Goal: Task Accomplishment & Management: Use online tool/utility

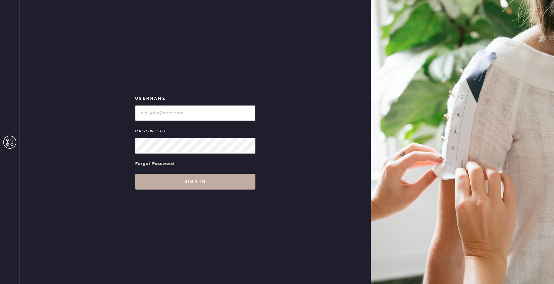
type input "reformationhydepark"
click at [193, 182] on button "Sign in" at bounding box center [195, 182] width 120 height 16
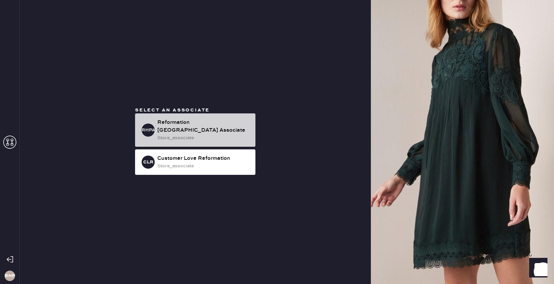
click at [202, 128] on div "Reformation [GEOGRAPHIC_DATA] Associate" at bounding box center [203, 127] width 93 height 16
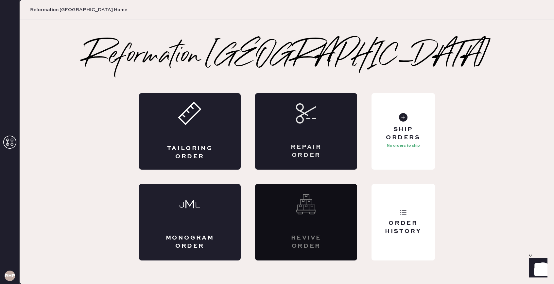
click at [312, 135] on div "Repair Order" at bounding box center [306, 131] width 102 height 76
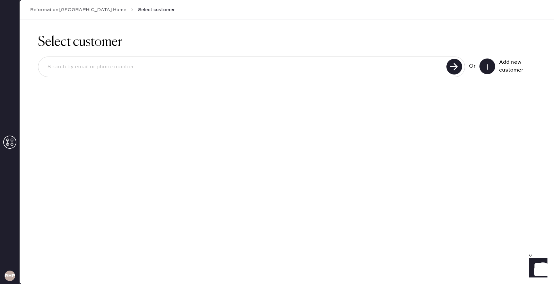
click at [327, 67] on input at bounding box center [243, 66] width 402 height 15
click at [138, 72] on input at bounding box center [243, 66] width 402 height 15
type input "[EMAIL_ADDRESS][DOMAIN_NAME]"
click at [452, 69] on use at bounding box center [454, 67] width 16 height 16
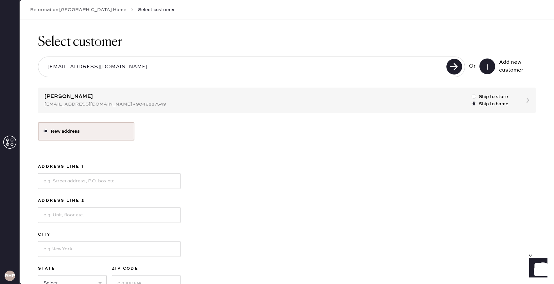
scroll to position [45, 0]
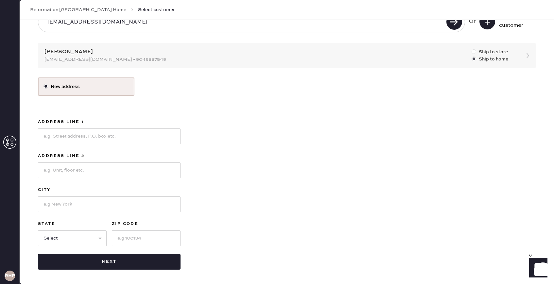
click at [474, 53] on div at bounding box center [473, 51] width 5 height 5
click at [472, 49] on input "Ship to store" at bounding box center [471, 48] width 0 height 0
radio input "true"
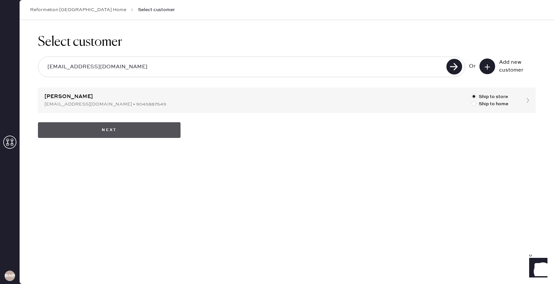
click at [90, 135] on button "Next" at bounding box center [109, 130] width 143 height 16
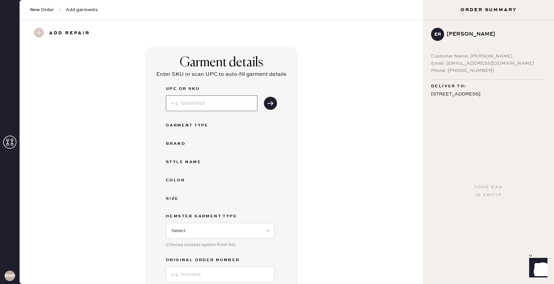
click at [201, 106] on input at bounding box center [212, 103] width 92 height 16
click at [271, 101] on use "submit" at bounding box center [270, 103] width 6 height 4
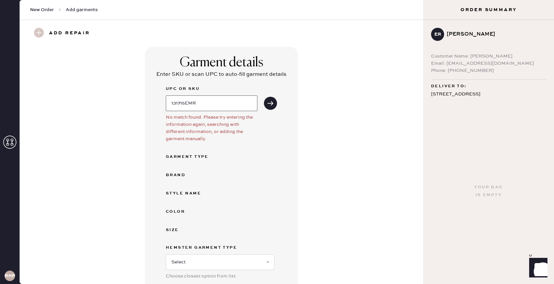
click at [242, 103] on input "131715EMR" at bounding box center [212, 103] width 92 height 16
type input "131715EMR004"
click at [267, 107] on button "submit" at bounding box center [270, 103] width 13 height 13
click at [268, 102] on icon "submit" at bounding box center [270, 103] width 7 height 7
drag, startPoint x: 210, startPoint y: 105, endPoint x: 124, endPoint y: 106, distance: 86.0
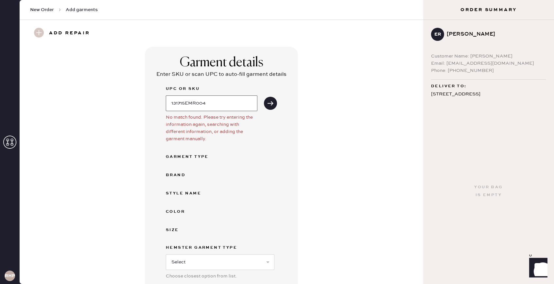
click at [127, 105] on div "Garment details Enter SKU or scan UPC to auto-fill garment details UPC or SKU 1…" at bounding box center [221, 192] width 380 height 291
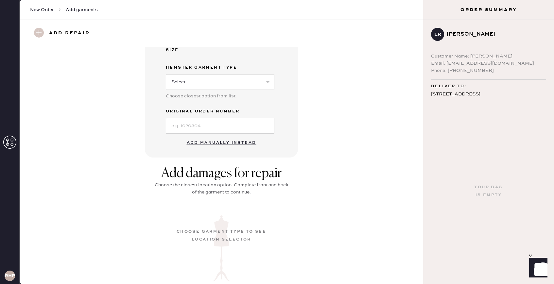
click at [206, 143] on button "Add manually instead" at bounding box center [221, 142] width 77 height 13
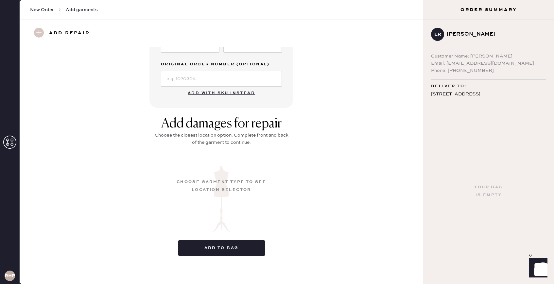
scroll to position [166, 0]
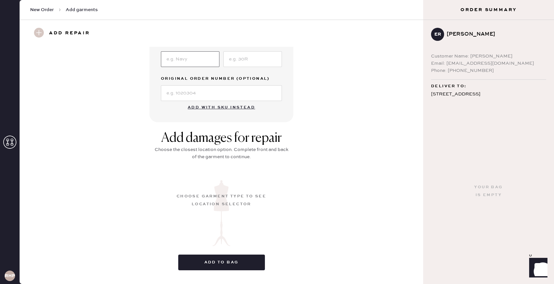
click at [192, 60] on input at bounding box center [190, 59] width 59 height 16
type input "Emerald"
type input "004"
click at [168, 104] on div "Garment details Garment Type Select Basic Skirt Jeans Leggings Pants Shorts Bas…" at bounding box center [221, 1] width 144 height 241
click at [230, 260] on button "Add to bag" at bounding box center [221, 263] width 87 height 16
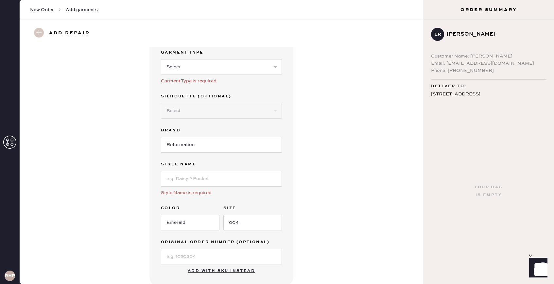
scroll to position [0, 0]
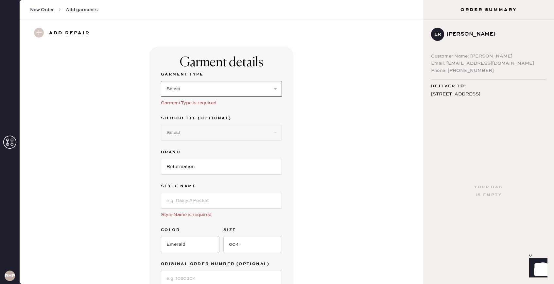
click at [264, 91] on select "Select Basic Skirt Jeans Leggings Pants Shorts Basic Sleeved Dress Basic Sleeve…" at bounding box center [221, 89] width 121 height 16
select select "7"
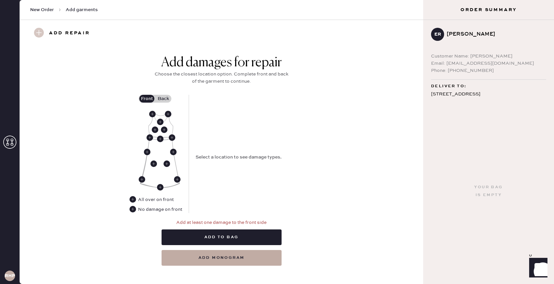
scroll to position [261, 0]
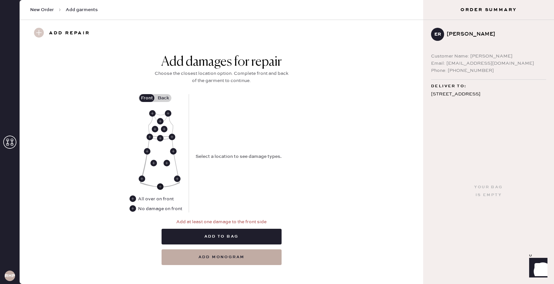
click at [160, 185] on use at bounding box center [160, 186] width 7 height 7
click at [135, 197] on use at bounding box center [132, 198] width 7 height 7
click at [161, 186] on use at bounding box center [160, 186] width 7 height 7
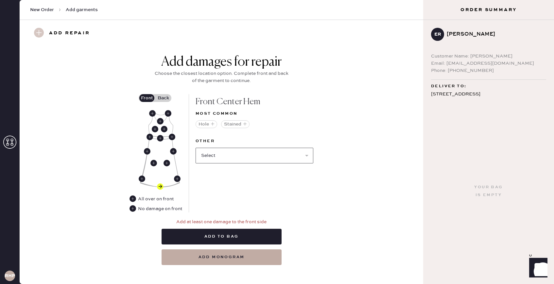
click at [308, 155] on select "Select Broken / Ripped Hem Broken Beads Broken Belt Loop Broken Button Broken C…" at bounding box center [254, 156] width 118 height 16
select select "1619"
click at [158, 186] on use at bounding box center [160, 186] width 7 height 7
click at [161, 185] on use at bounding box center [160, 186] width 7 height 7
click at [248, 151] on select "Select Broken Beads Broken Belt Loop Broken Button Broken Cup Broken Elastic Br…" at bounding box center [254, 156] width 118 height 16
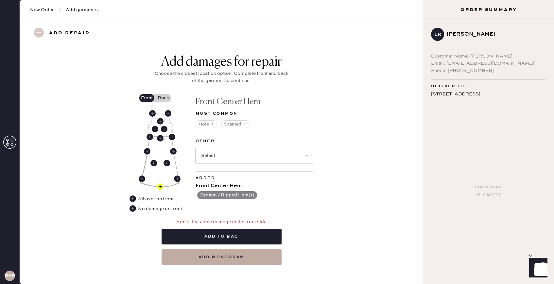
scroll to position [266, 0]
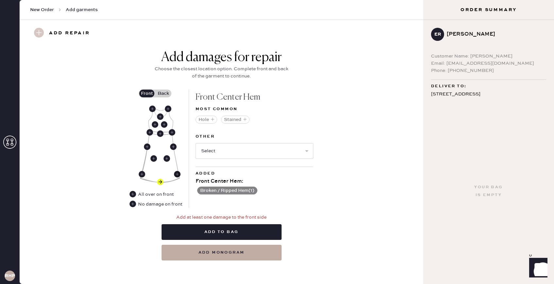
click at [178, 173] on use at bounding box center [177, 174] width 7 height 7
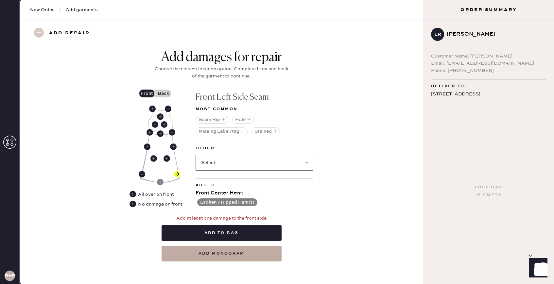
click at [263, 166] on select "Select Broken / Ripped Hem Broken Beads Broken Belt Loop Broken Button Broken C…" at bounding box center [254, 163] width 118 height 16
select select "1619"
select select
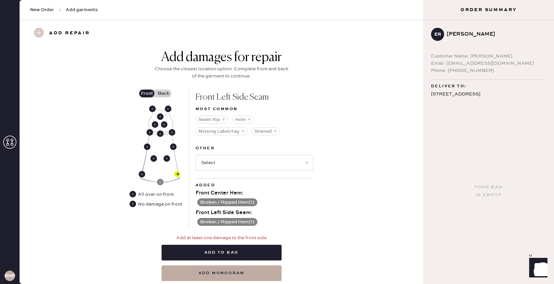
click at [144, 170] on img at bounding box center [160, 144] width 40 height 77
click at [144, 174] on use at bounding box center [142, 174] width 7 height 7
click at [153, 107] on use at bounding box center [152, 109] width 7 height 7
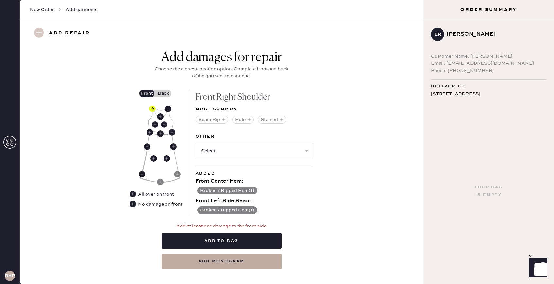
click at [143, 173] on use at bounding box center [142, 174] width 7 height 7
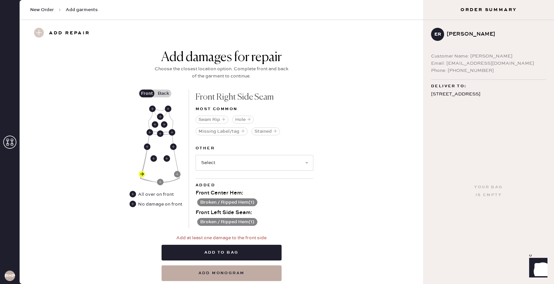
scroll to position [287, 0]
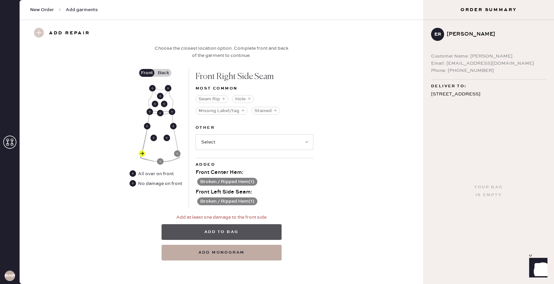
click at [218, 232] on button "Add to bag" at bounding box center [221, 232] width 120 height 16
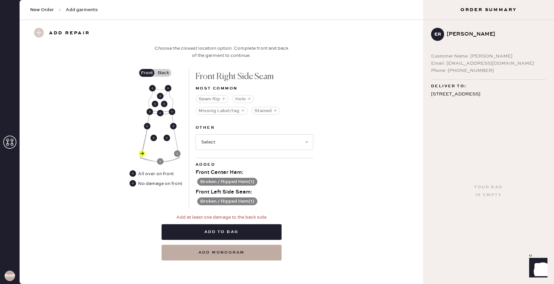
click at [164, 70] on label "Back" at bounding box center [163, 73] width 16 height 8
click at [163, 73] on input "Back" at bounding box center [163, 73] width 0 height 0
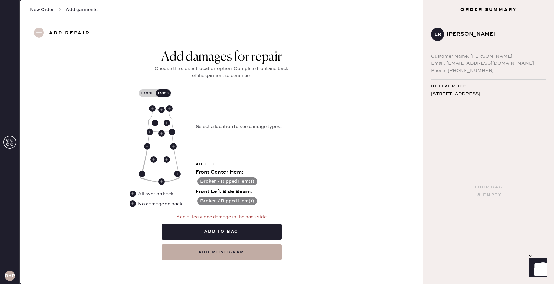
scroll to position [256, 0]
click at [170, 107] on use at bounding box center [169, 109] width 7 height 7
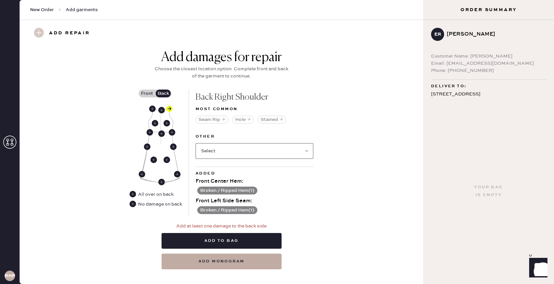
click at [299, 151] on select "Select Broken / Ripped Hem Broken Beads Broken Belt Loop Broken Button Broken C…" at bounding box center [254, 151] width 118 height 16
select select "1619"
select select
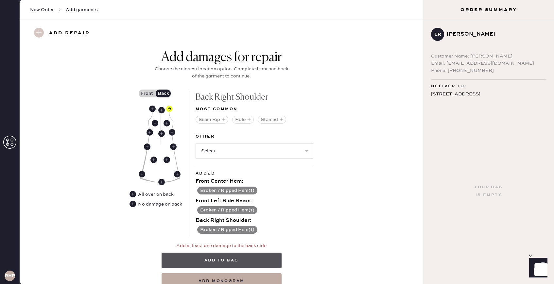
click at [226, 260] on button "Add to bag" at bounding box center [221, 261] width 120 height 16
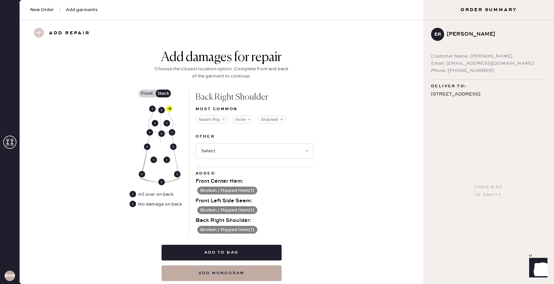
scroll to position [277, 0]
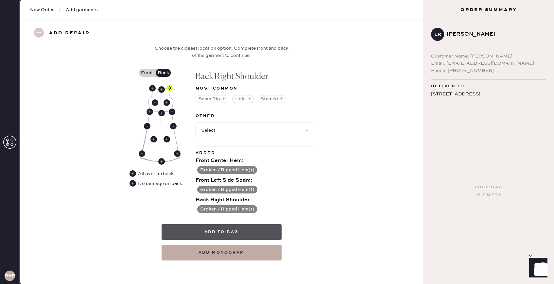
click at [231, 232] on button "Add to bag" at bounding box center [221, 232] width 120 height 16
click at [228, 231] on button "Add to bag" at bounding box center [221, 232] width 120 height 16
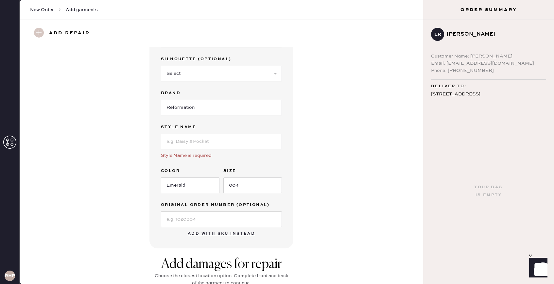
scroll to position [48, 0]
click at [191, 144] on input at bounding box center [221, 143] width 121 height 16
type input "Camella Dress"
click at [317, 194] on div "Garment details Garment Type Select Basic Skirt Jeans Leggings Pants Shorts Bas…" at bounding box center [221, 123] width 380 height 251
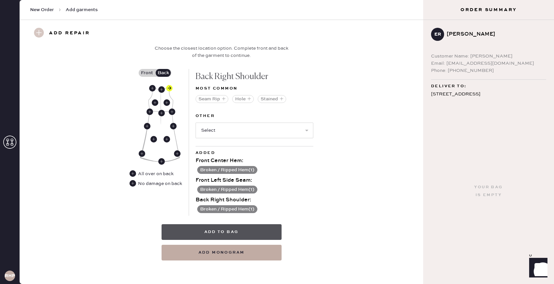
click at [227, 230] on button "Add to bag" at bounding box center [221, 232] width 120 height 16
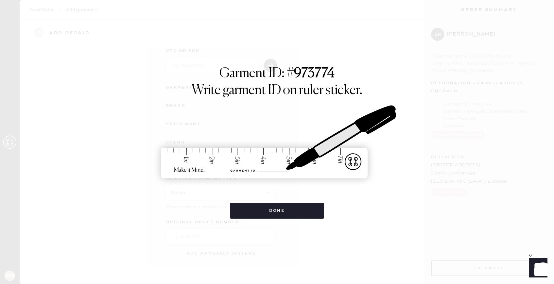
scroll to position [38, 0]
